Goal: Find contact information: Find contact information

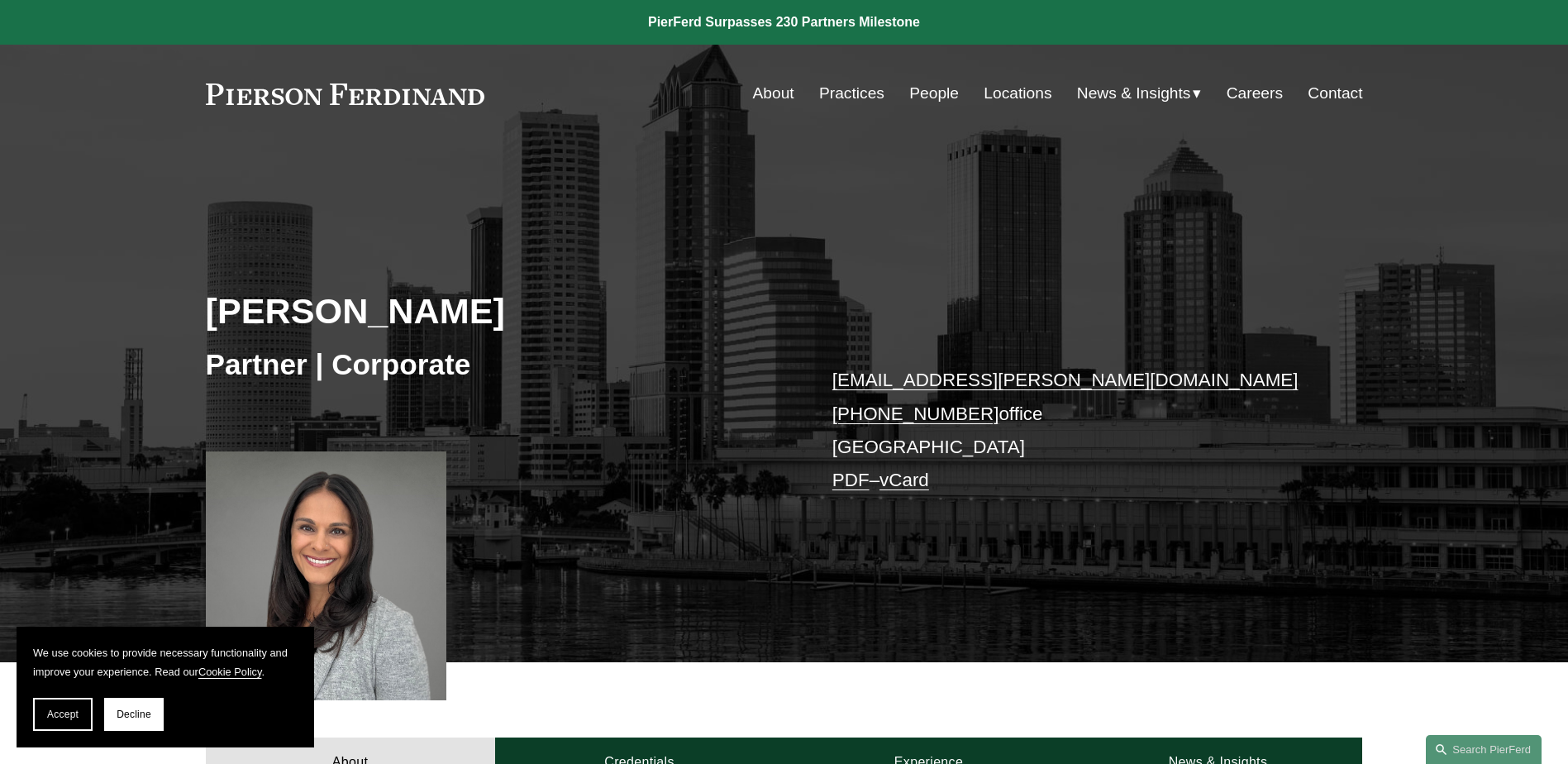
click at [996, 91] on link "Locations" at bounding box center [1018, 93] width 68 height 31
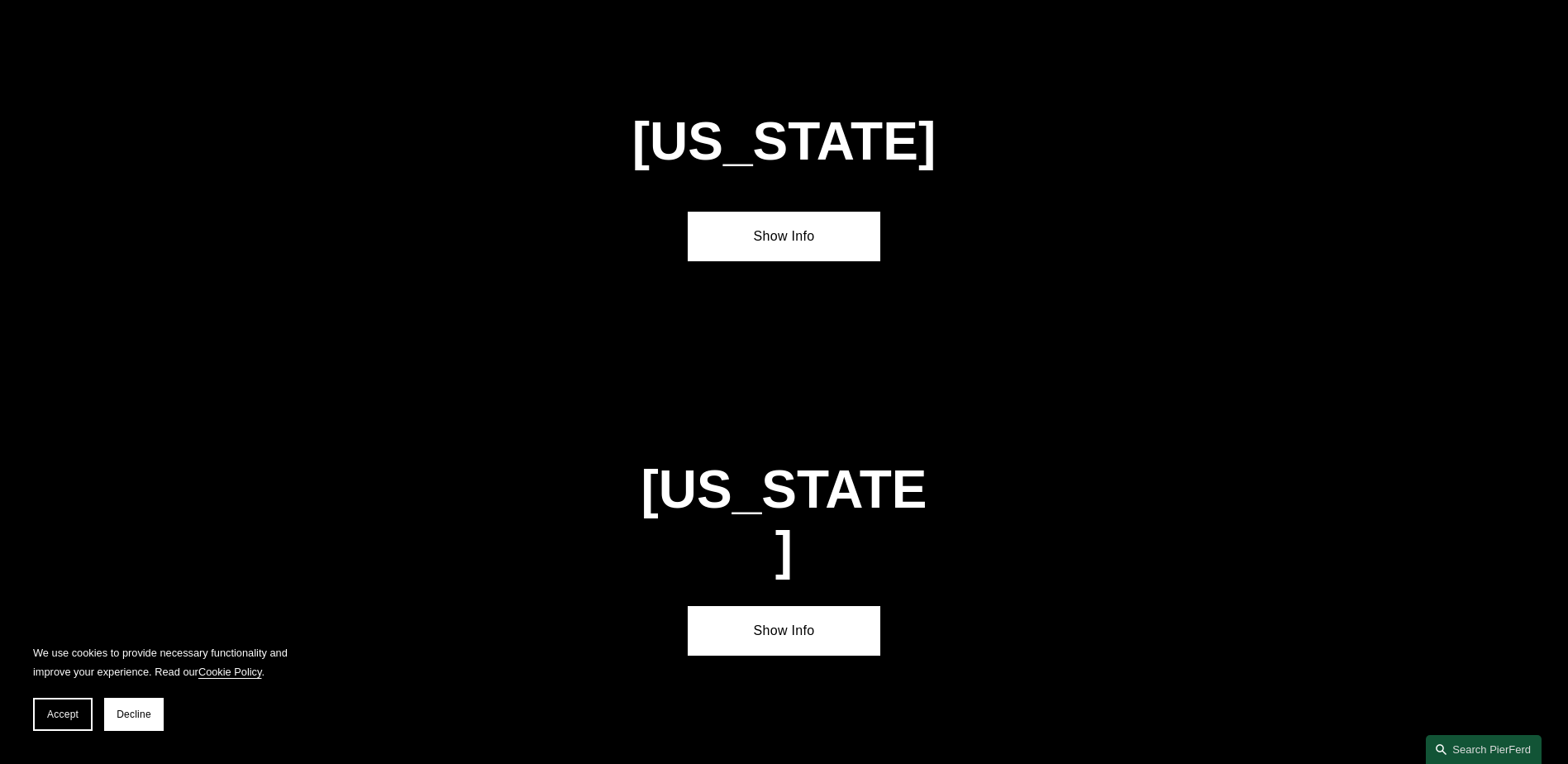
scroll to position [1901, 0]
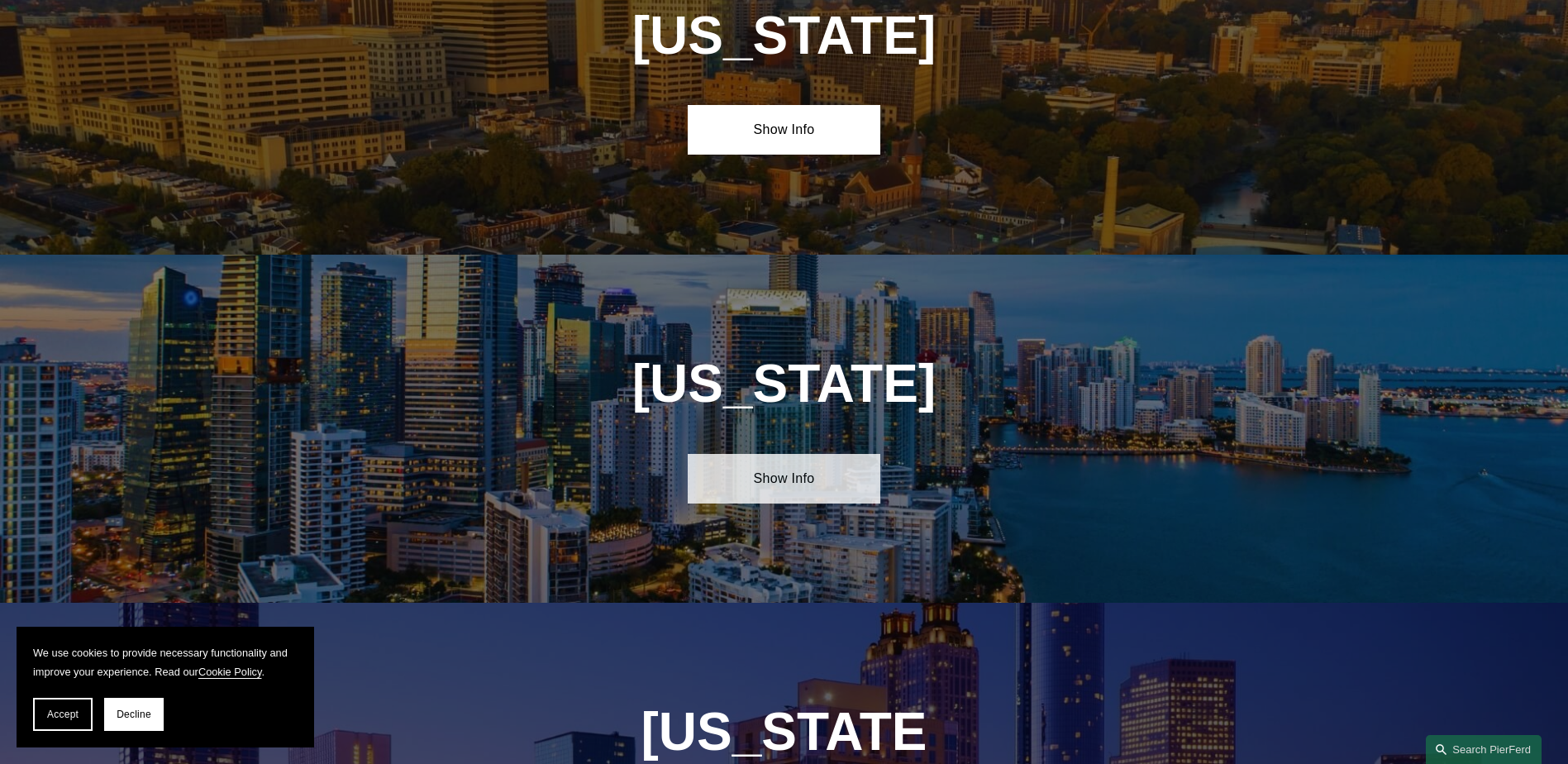
click at [807, 484] on link "Show Info" at bounding box center [784, 478] width 193 height 50
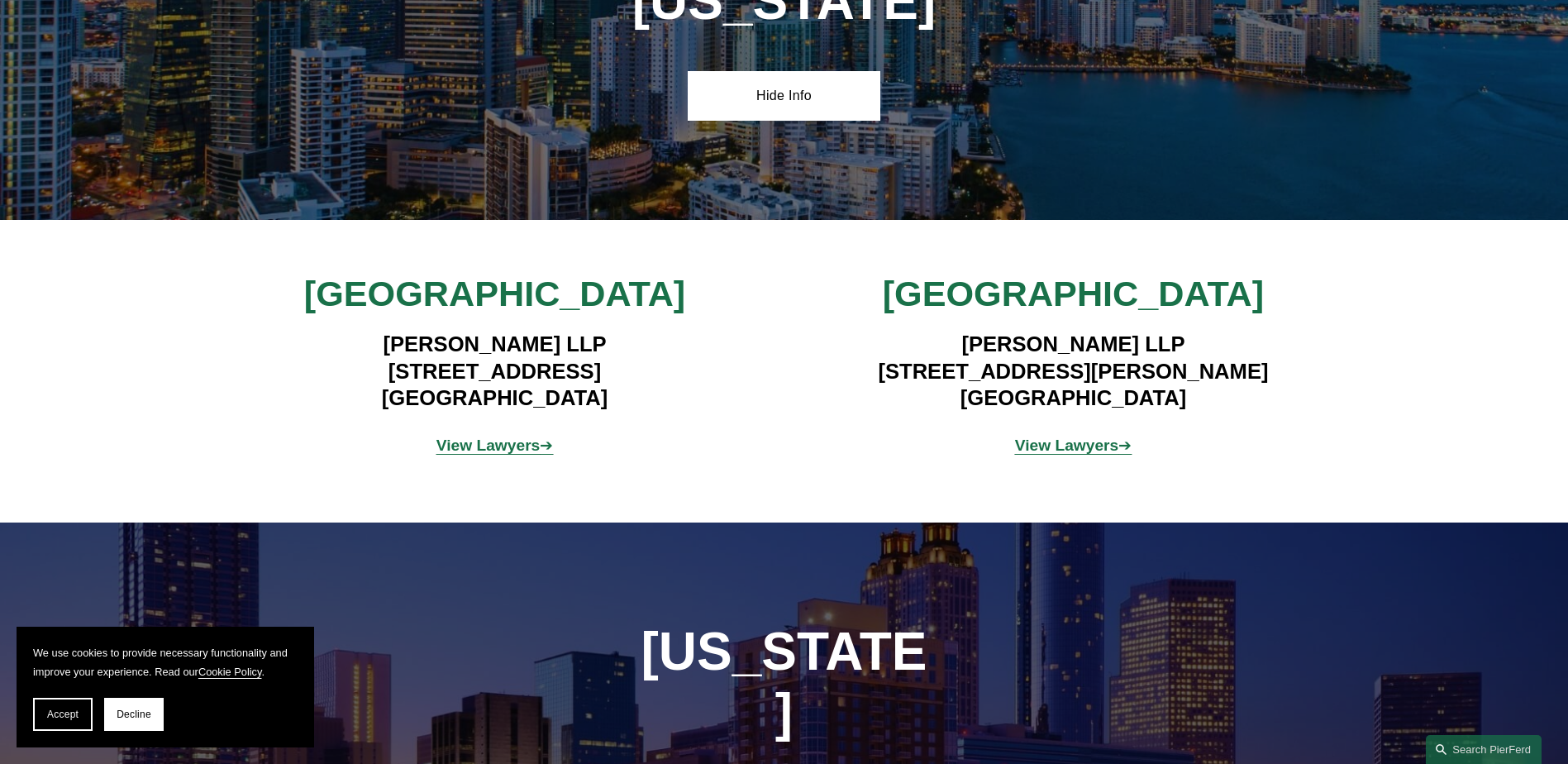
scroll to position [2315, 0]
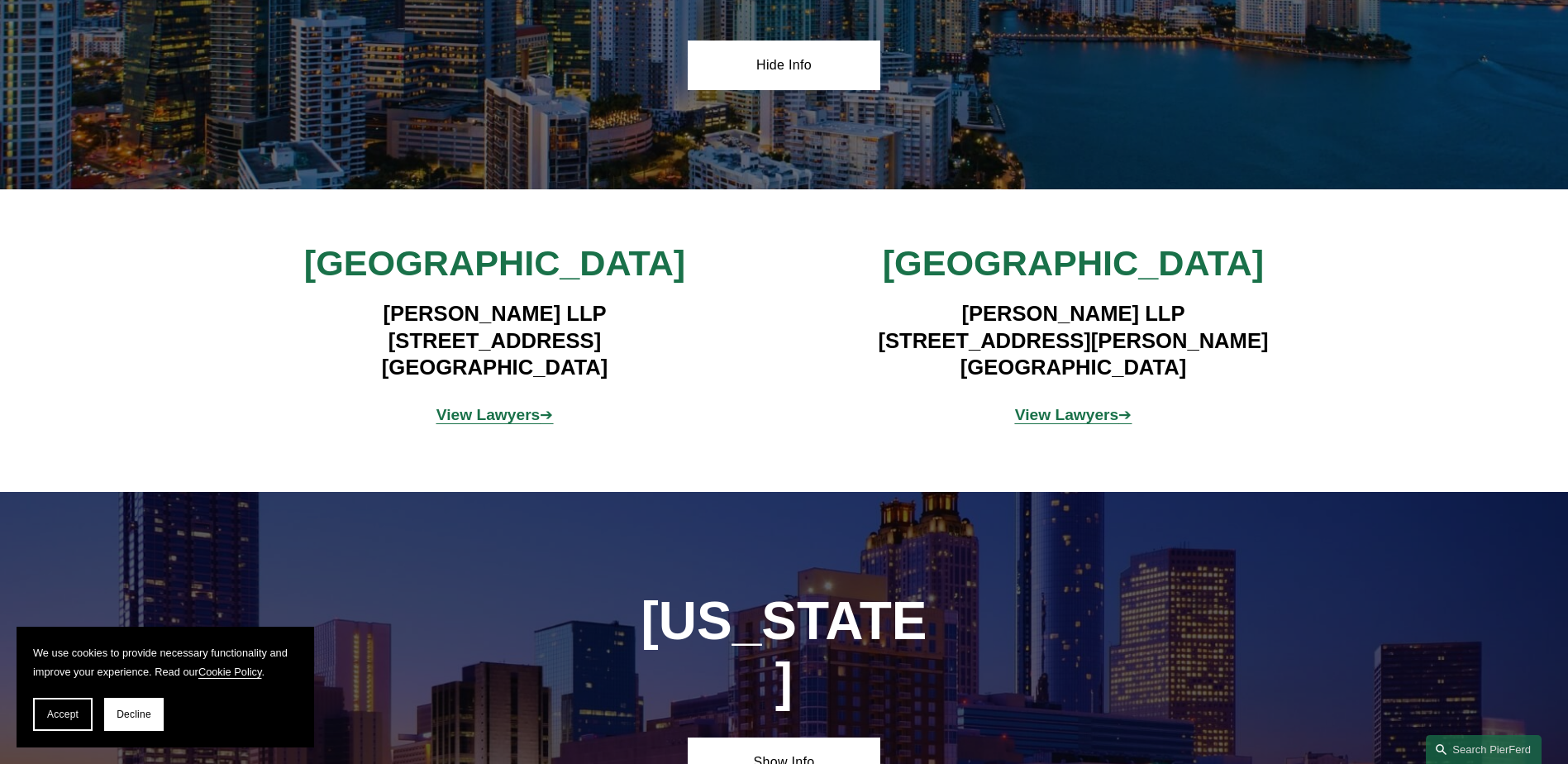
drag, startPoint x: 1212, startPoint y: 297, endPoint x: 947, endPoint y: 293, distance: 265.0
click at [947, 300] on h4 "[PERSON_NAME] LLP [STREET_ADDRESS][PERSON_NAME]" at bounding box center [1074, 340] width 482 height 80
copy h4 "[PERSON_NAME] LLP"
click at [1059, 406] on strong "View Lawyers" at bounding box center [1067, 414] width 104 height 17
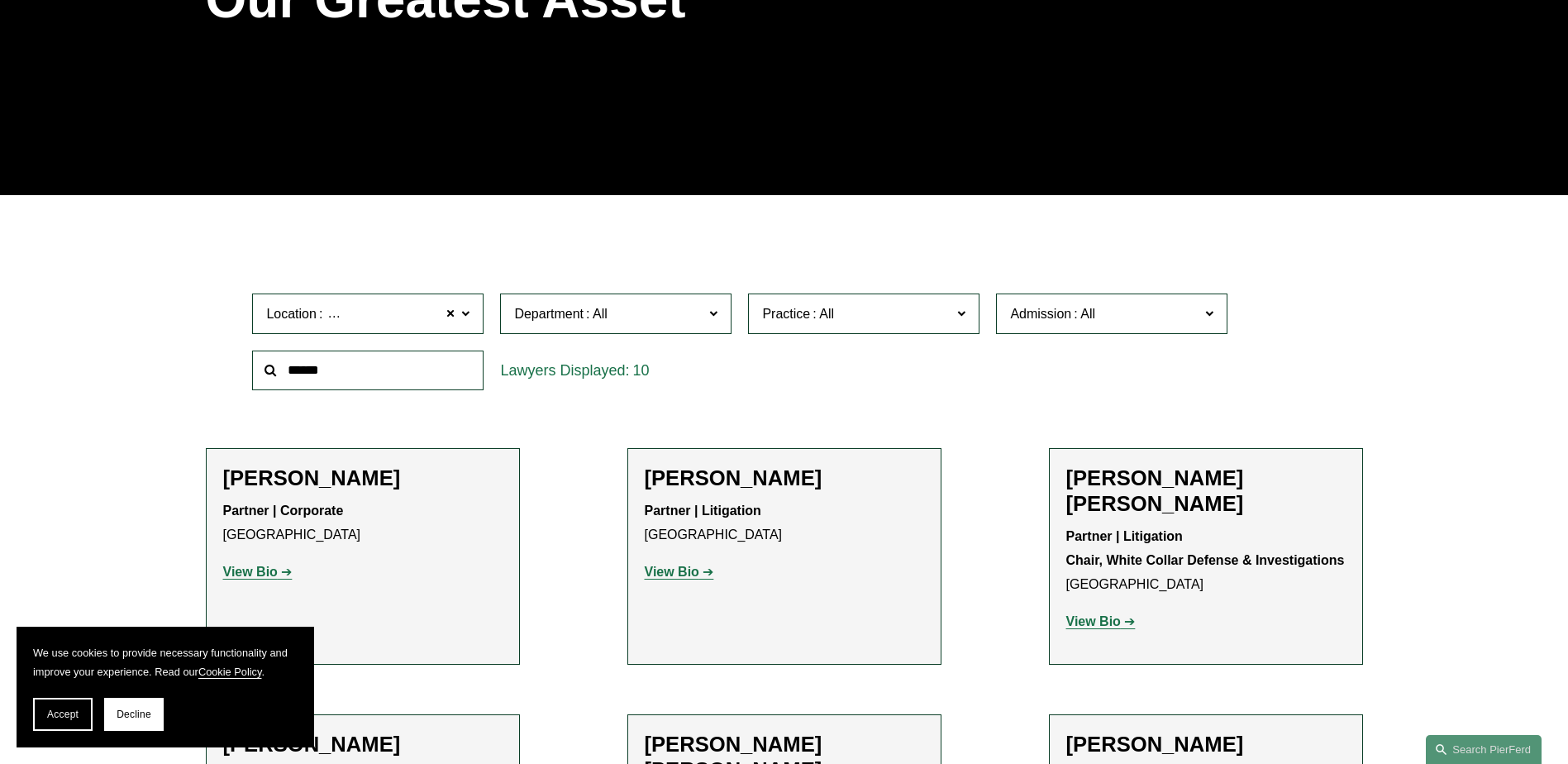
scroll to position [579, 0]
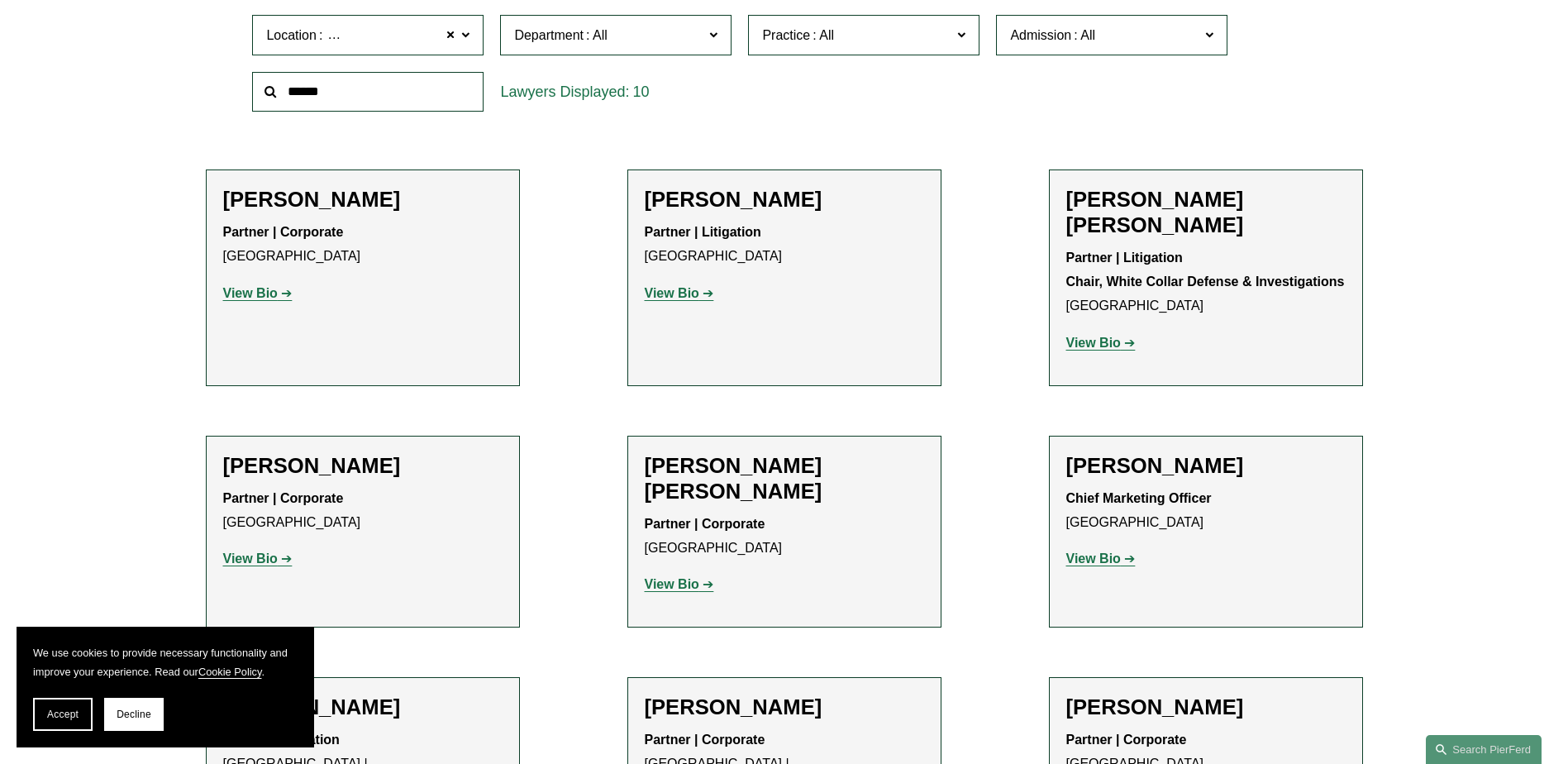
click at [356, 197] on h2 "[PERSON_NAME]" at bounding box center [363, 199] width 279 height 25
click at [251, 300] on strong "View Bio" at bounding box center [250, 293] width 55 height 14
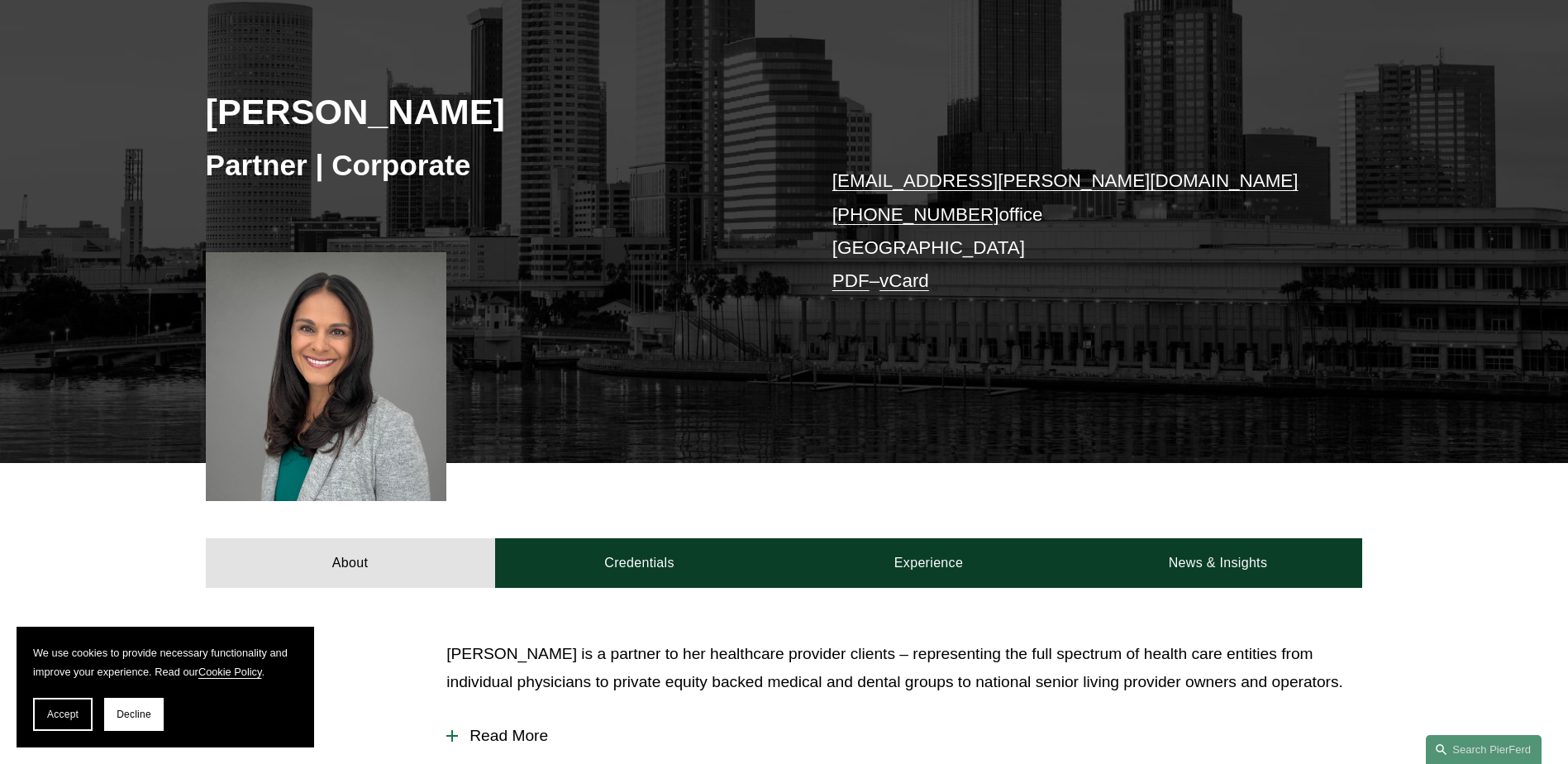
scroll to position [248, 0]
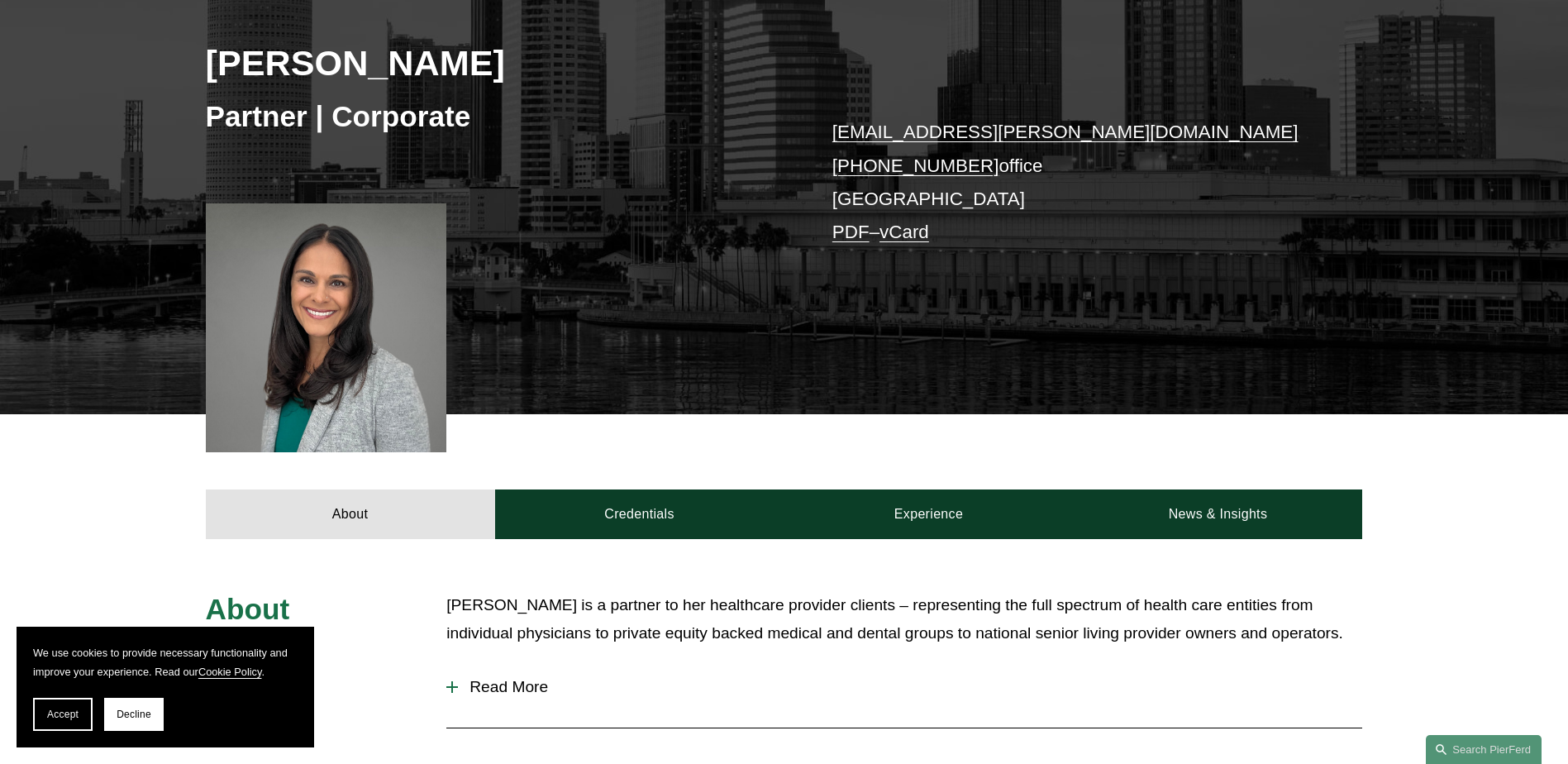
click at [978, 126] on link "radha.bachman@pierferd.com" at bounding box center [1066, 132] width 467 height 21
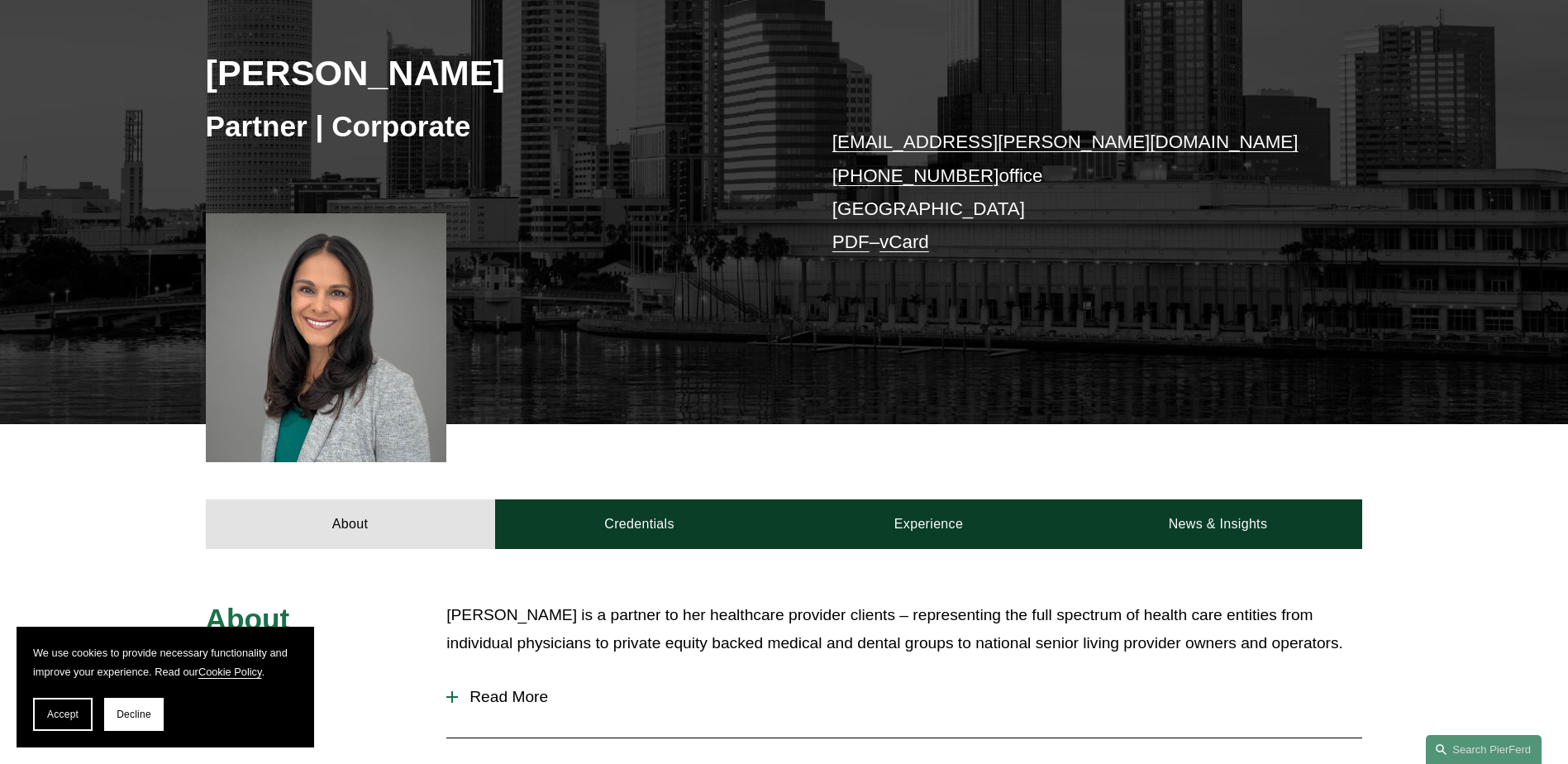
scroll to position [413, 0]
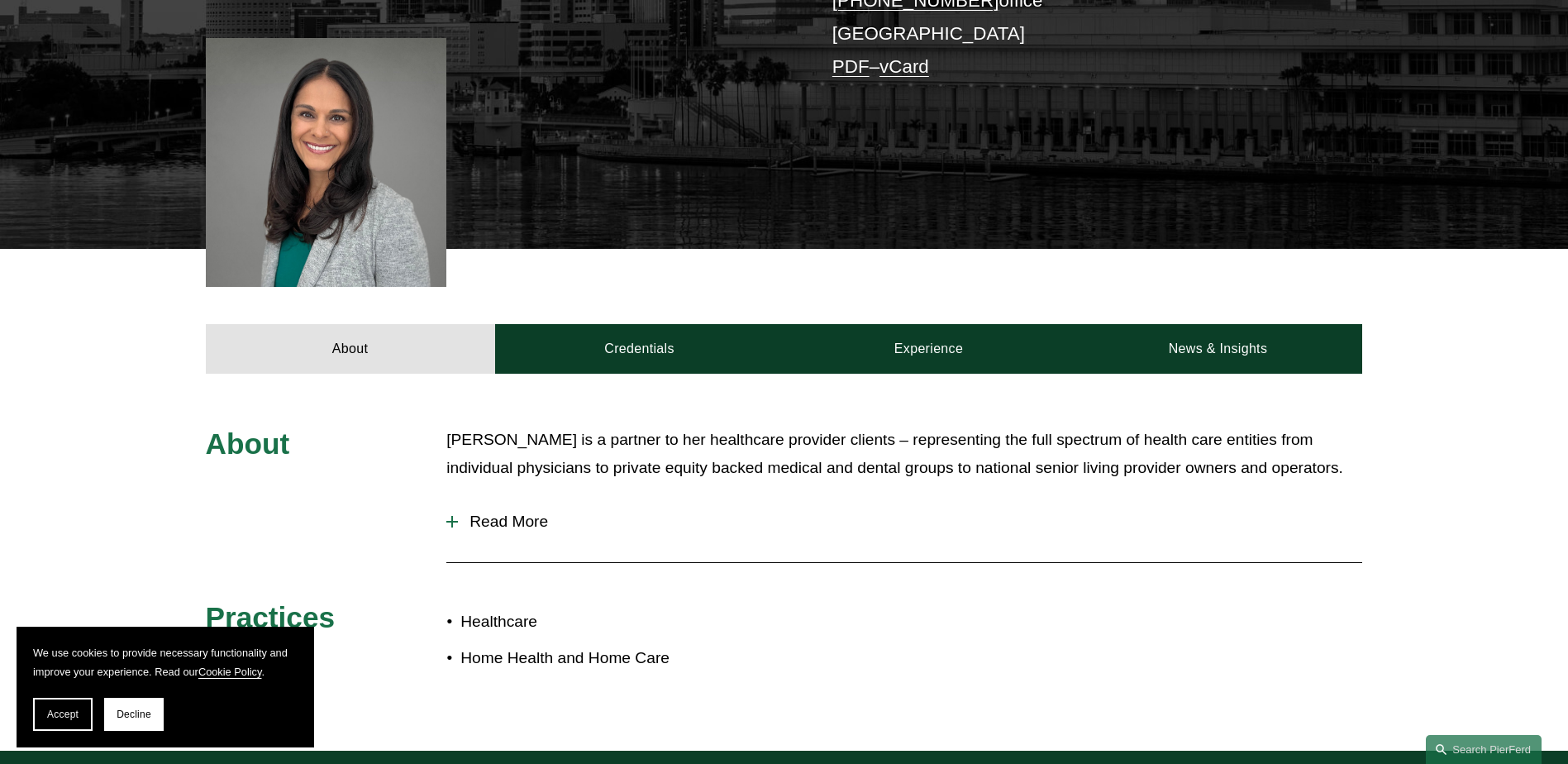
click at [508, 523] on span "Read More" at bounding box center [910, 522] width 904 height 18
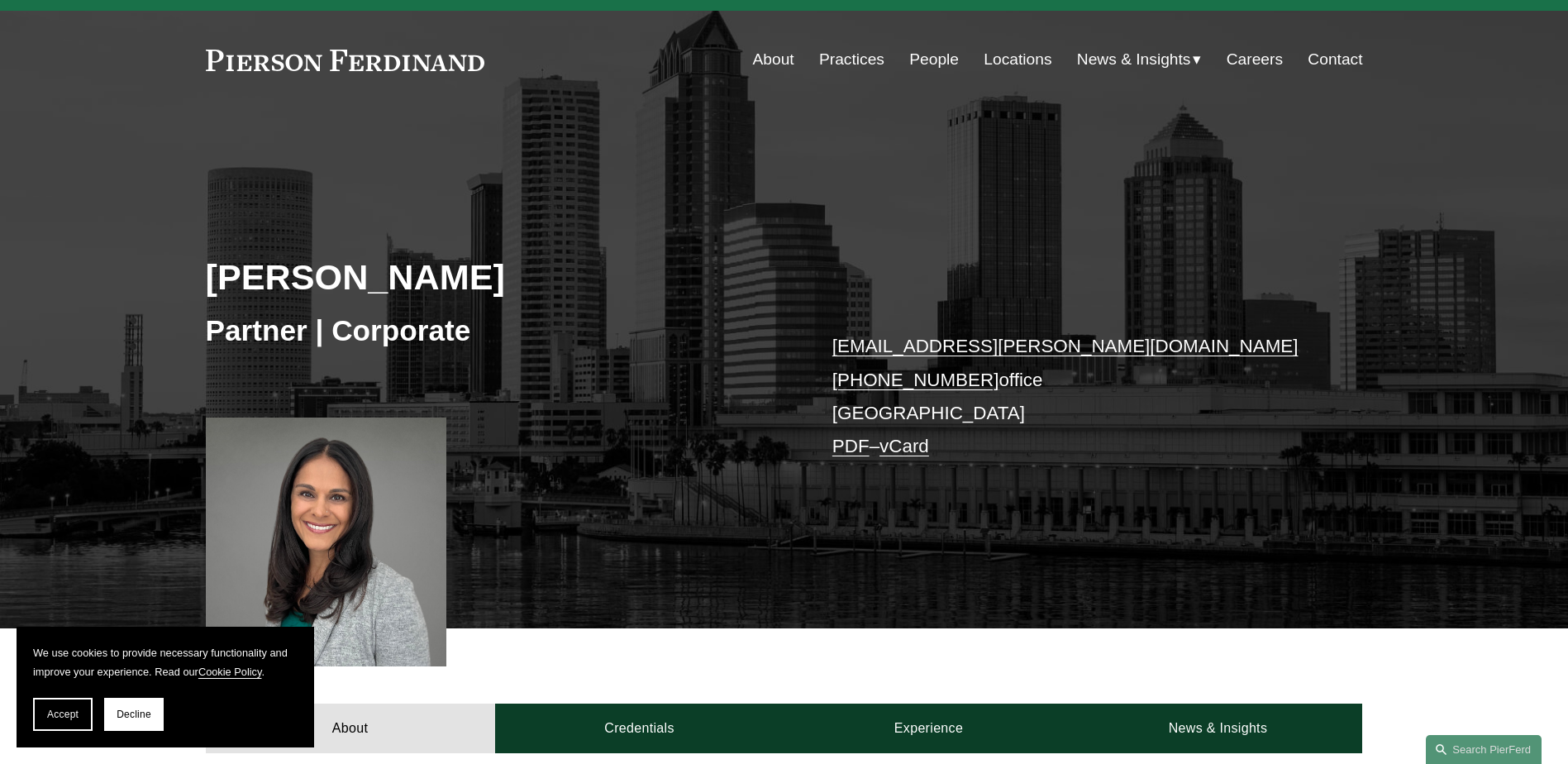
scroll to position [0, 0]
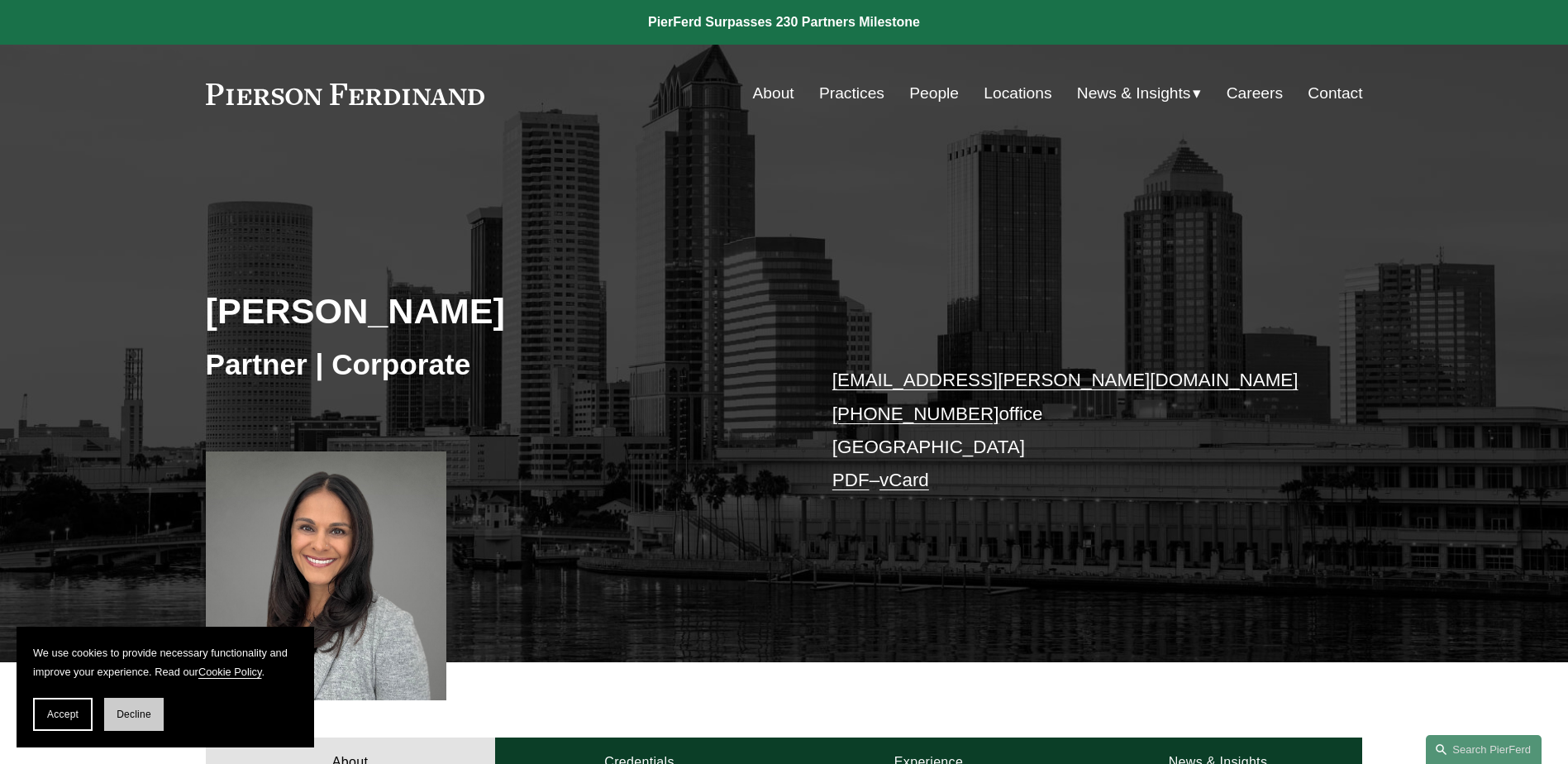
click at [139, 710] on span "Decline" at bounding box center [134, 713] width 35 height 11
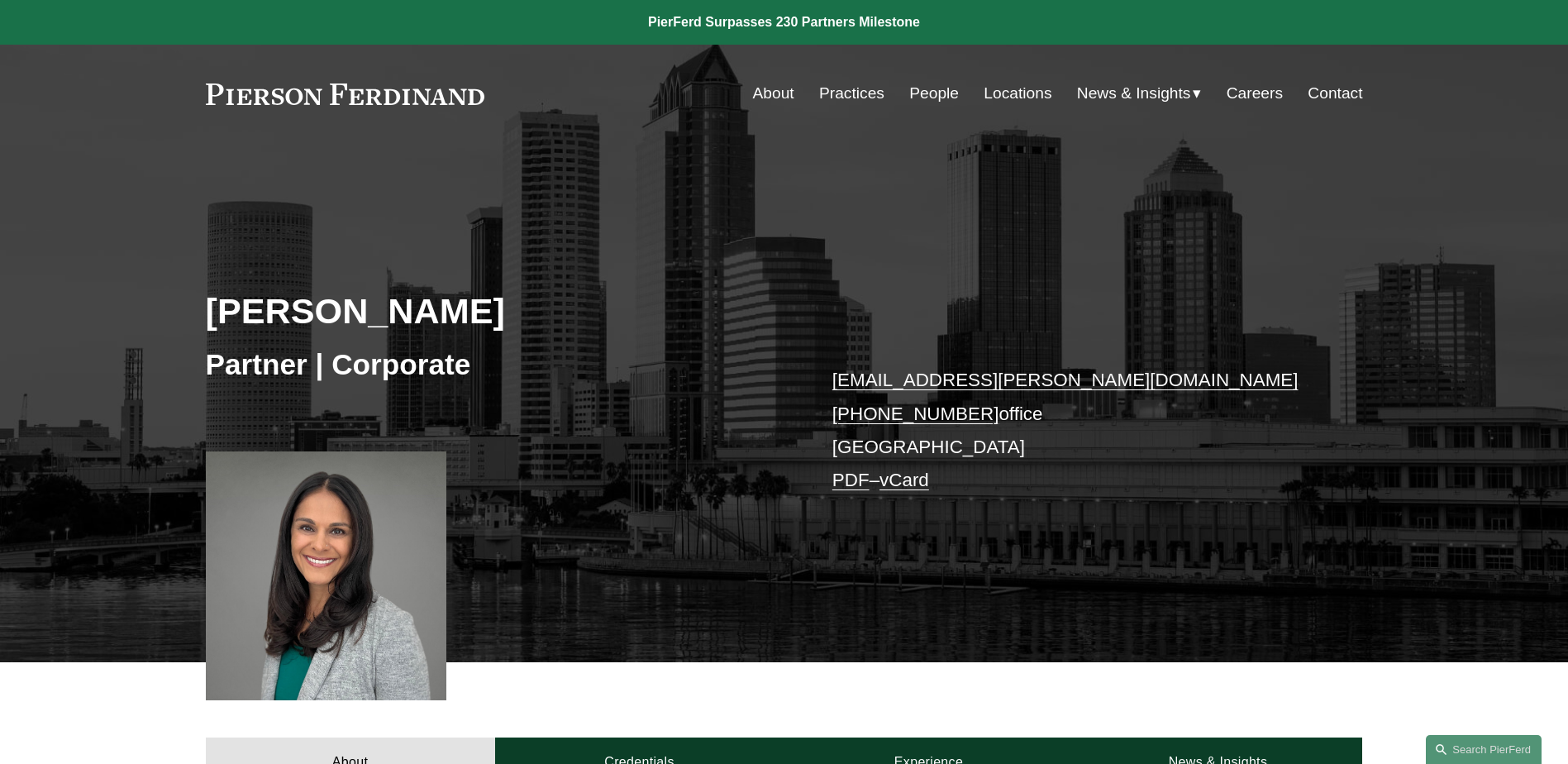
click at [1199, 324] on div "Radha V. Bachman Partner | Corporate radha.bachman@pierferd.com +1.813.200.6114…" at bounding box center [784, 426] width 1568 height 473
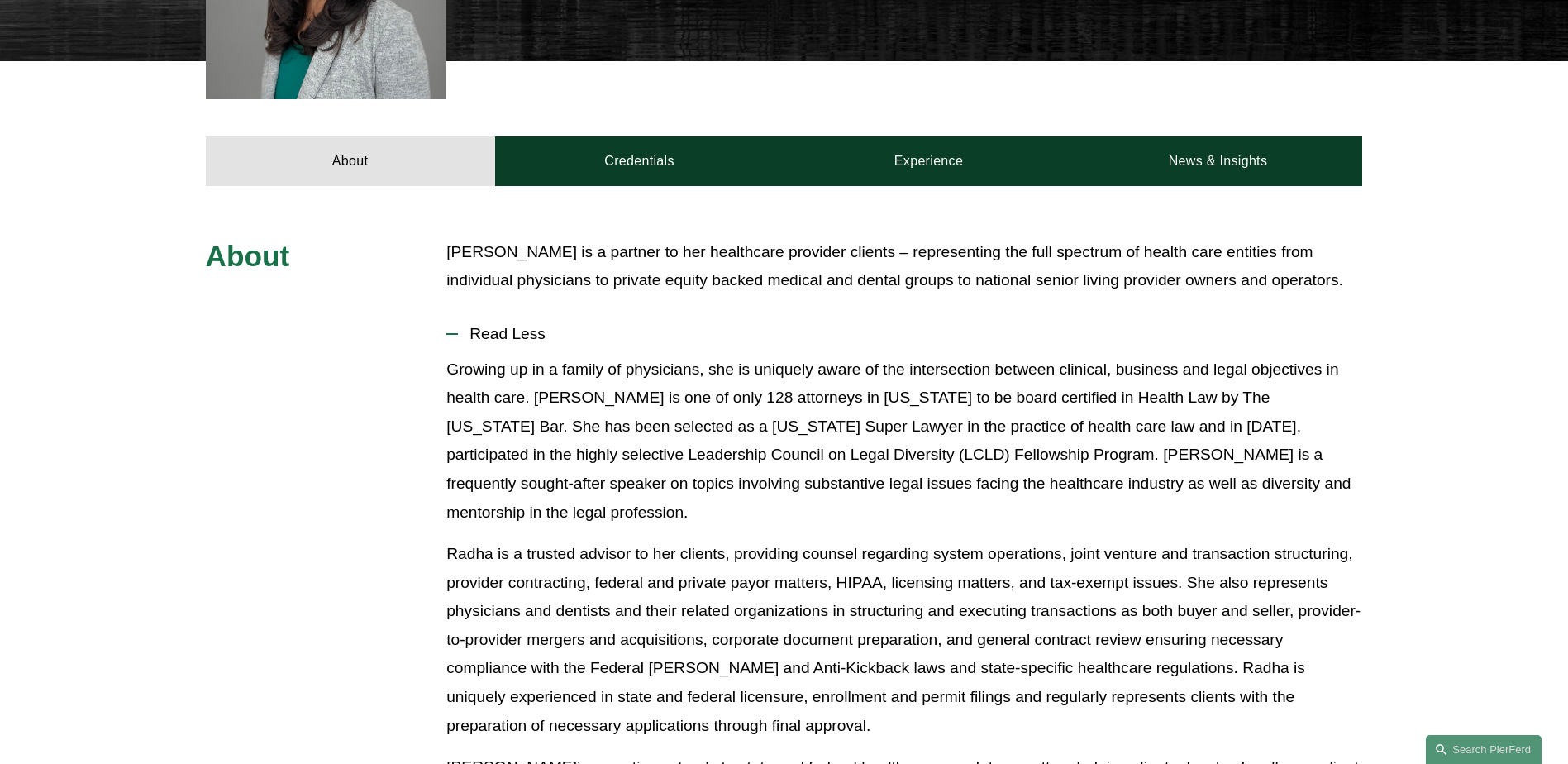
scroll to position [744, 0]
